Goal: Navigation & Orientation: Find specific page/section

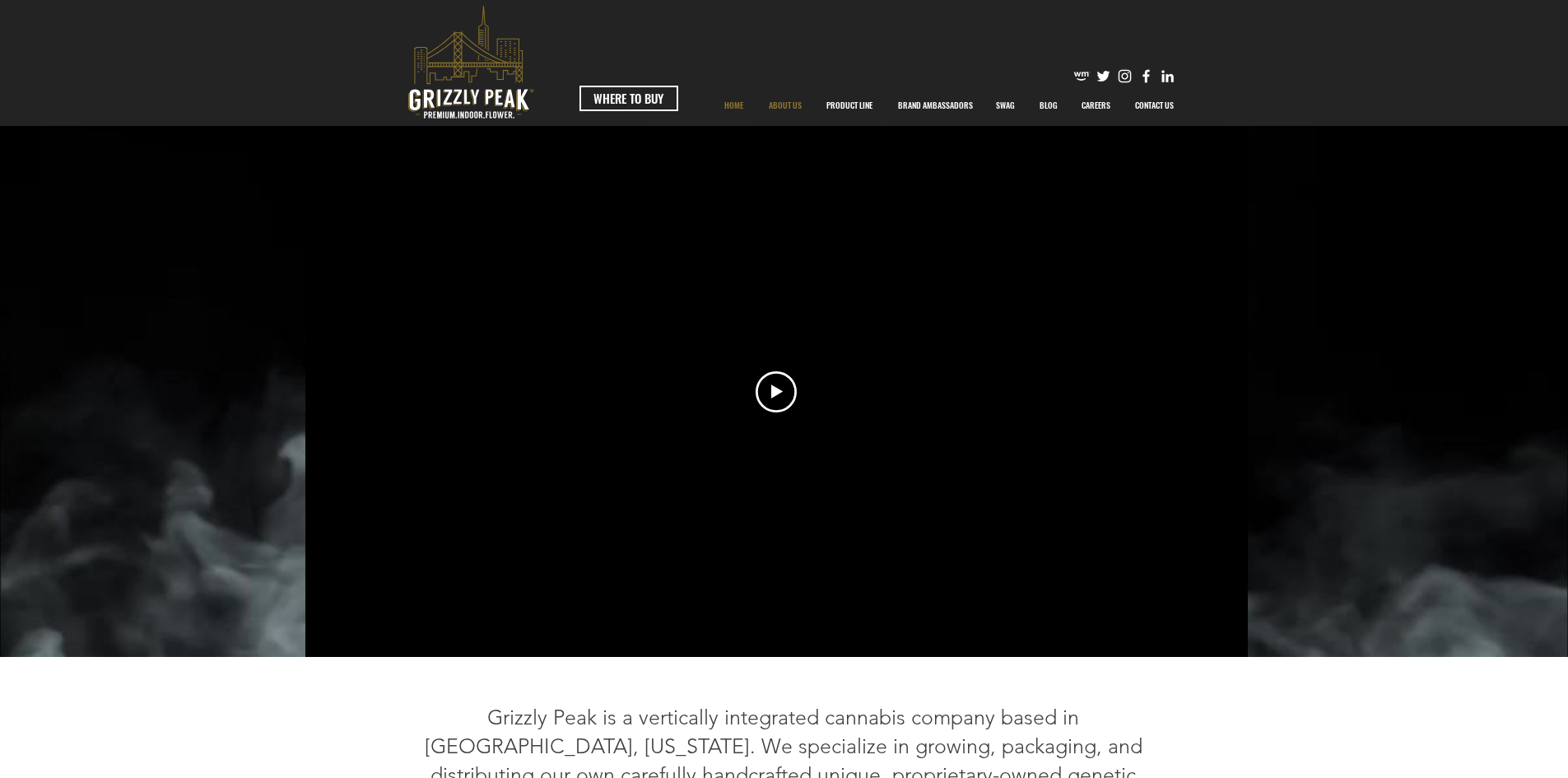
click at [784, 103] on p "ABOUT US" at bounding box center [784, 105] width 49 height 41
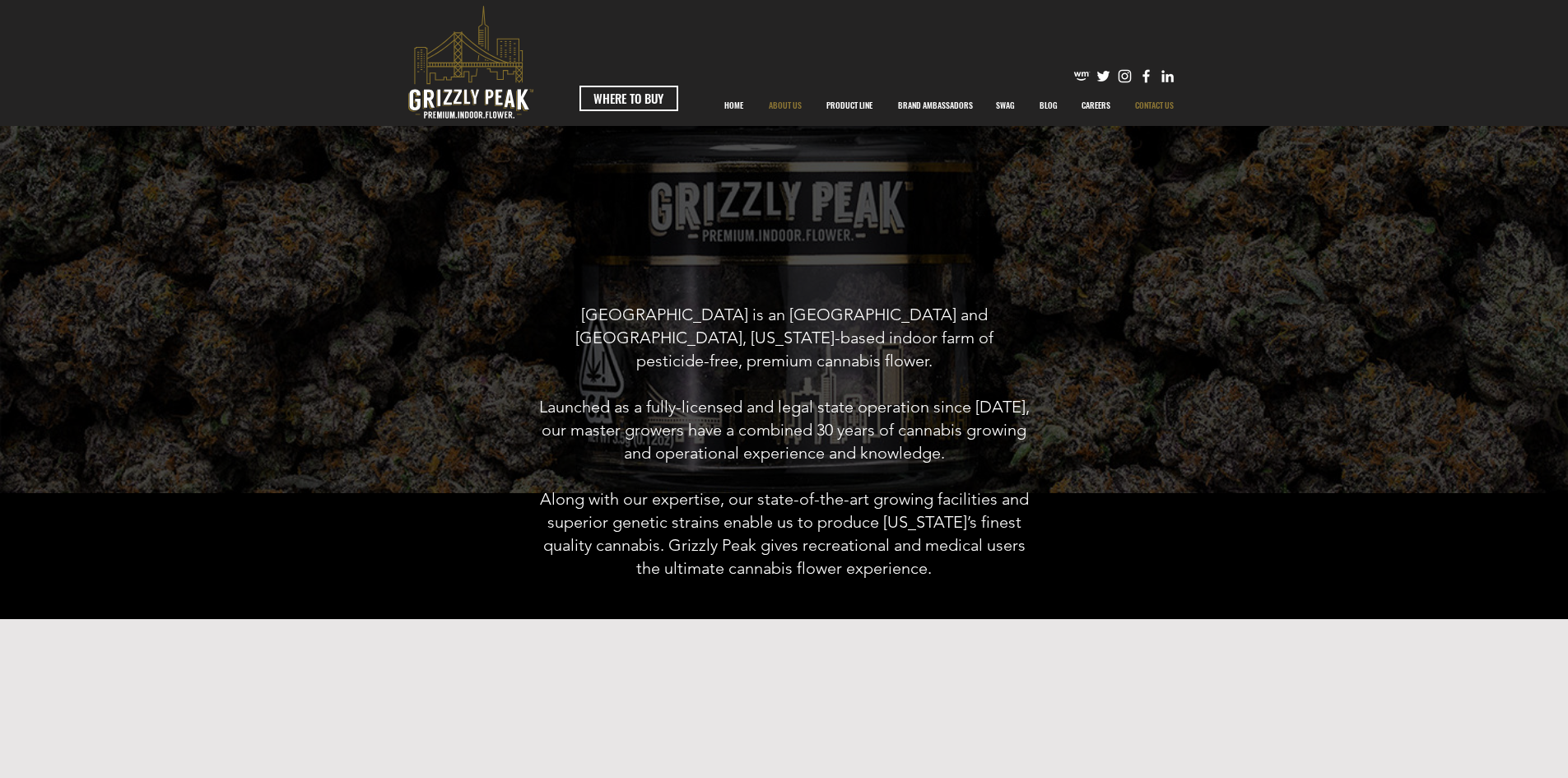
click at [1140, 106] on p "CONTACT US" at bounding box center [1154, 105] width 55 height 41
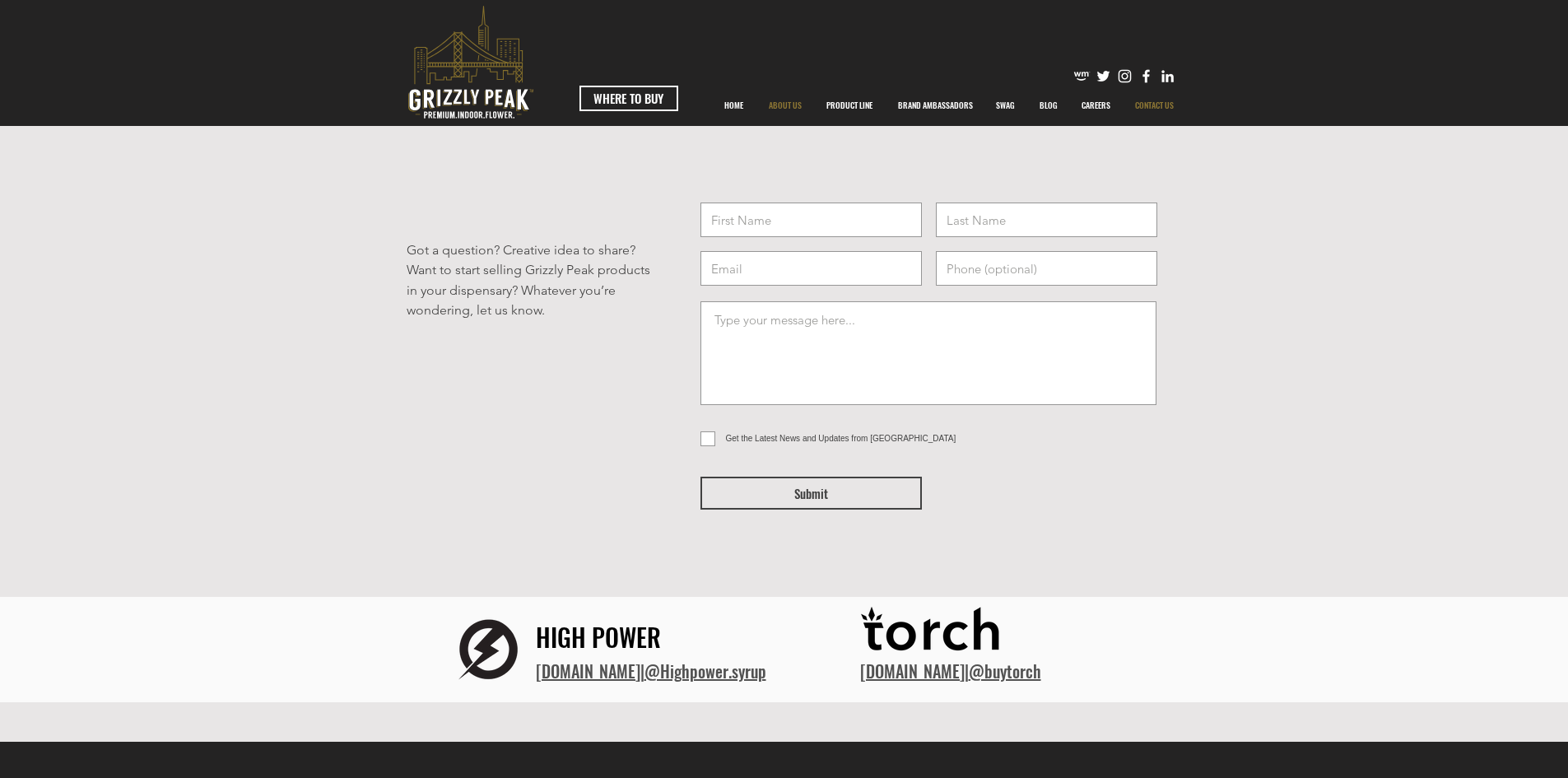
click at [773, 106] on p "ABOUT US" at bounding box center [784, 105] width 49 height 41
